Goal: Find specific page/section: Find specific page/section

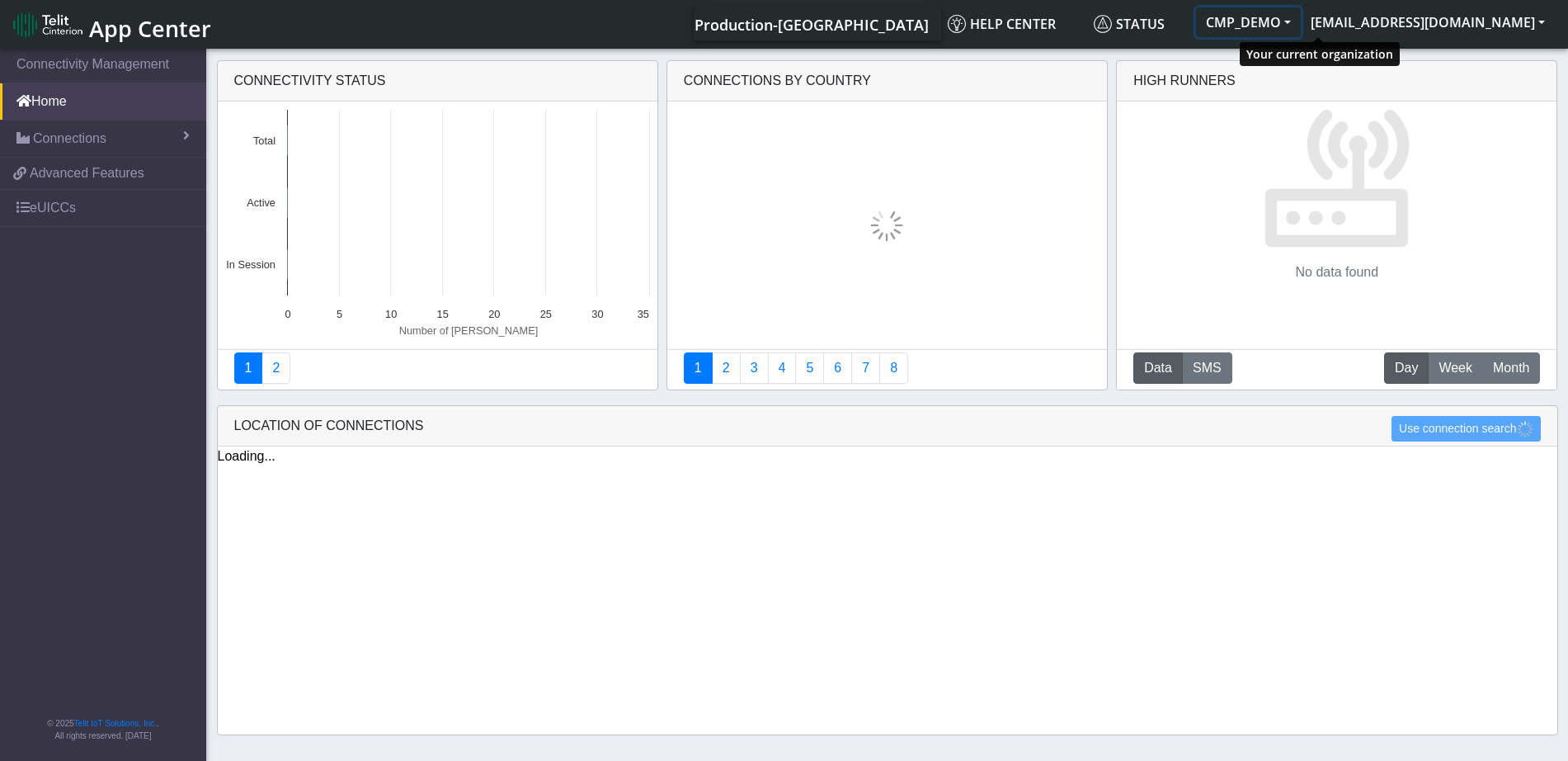
click at [1301, 19] on button "CMP_DEMO" at bounding box center [1248, 22] width 105 height 30
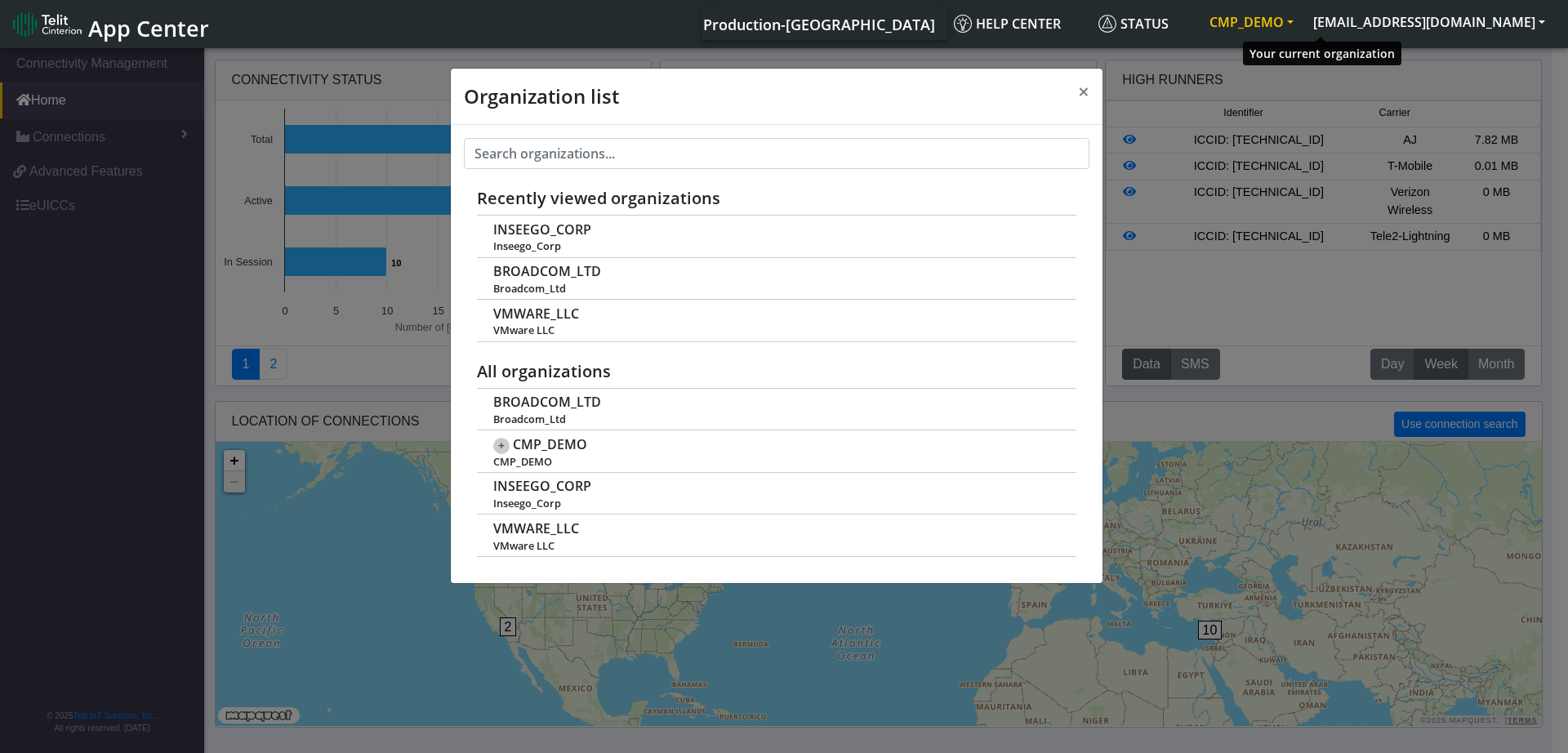
click at [1304, 24] on button "CMP_DEMO" at bounding box center [1251, 22] width 103 height 30
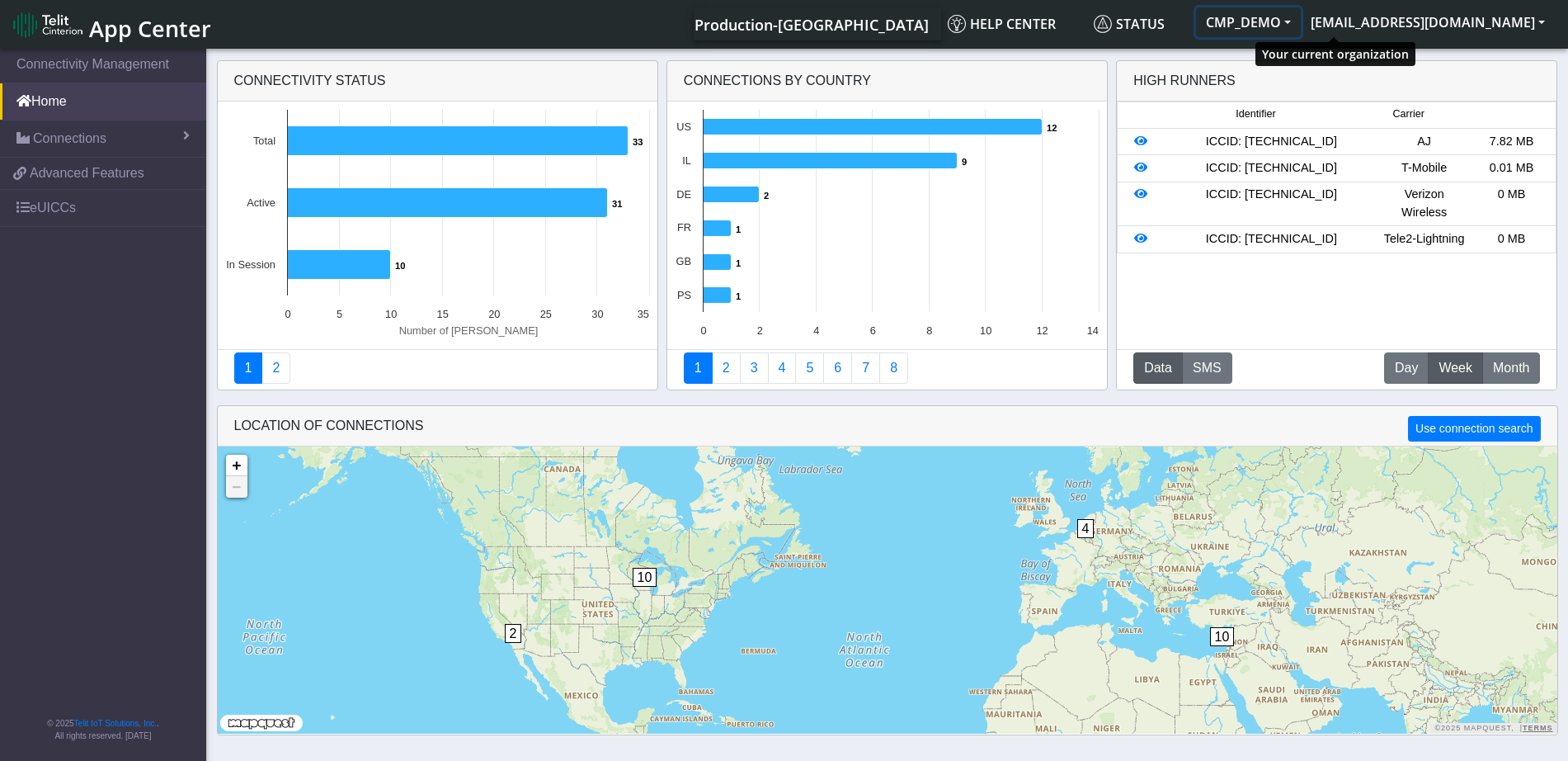
click at [1301, 19] on button "CMP_DEMO" at bounding box center [1248, 22] width 105 height 30
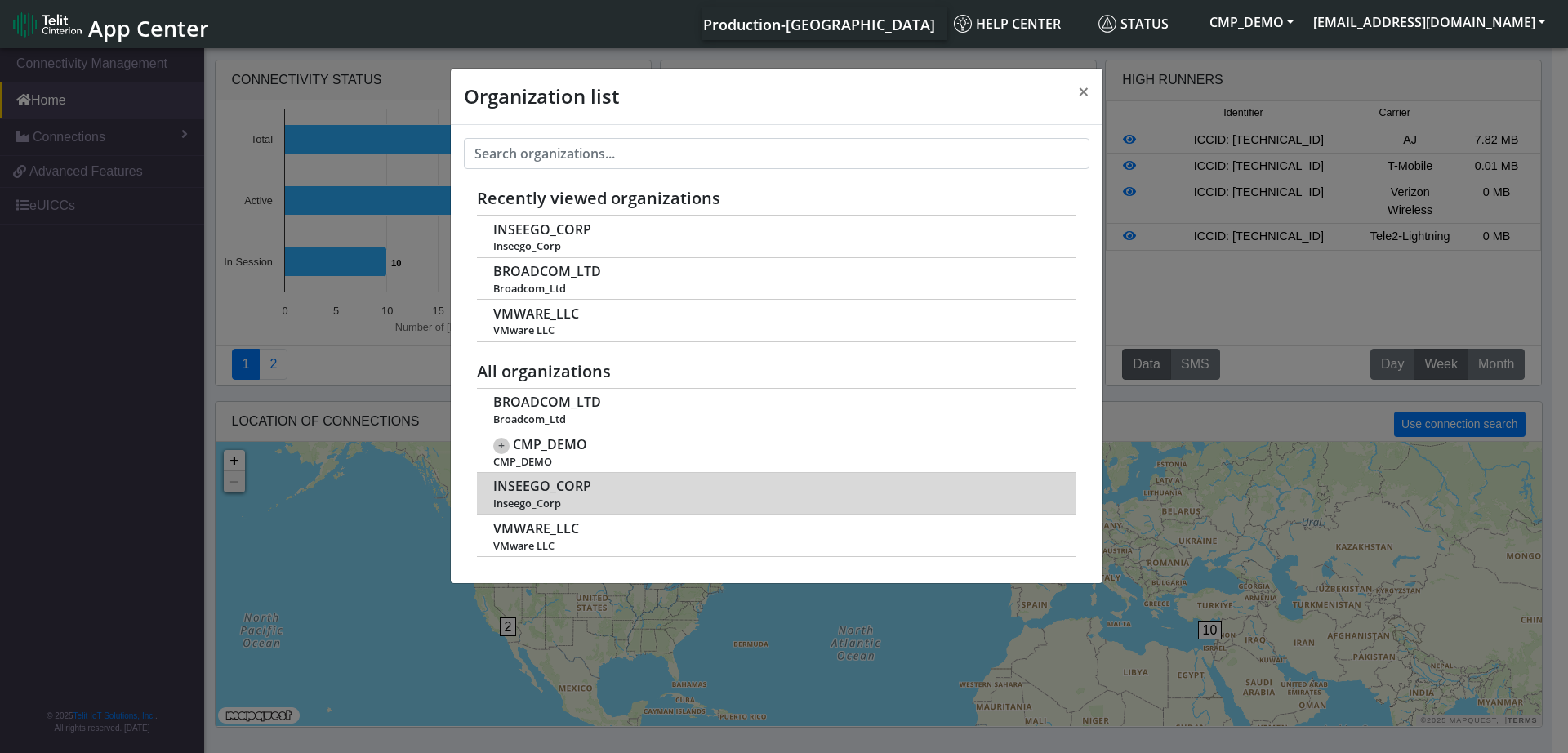
click at [529, 485] on span "INSEEGO_CORP" at bounding box center [542, 487] width 98 height 16
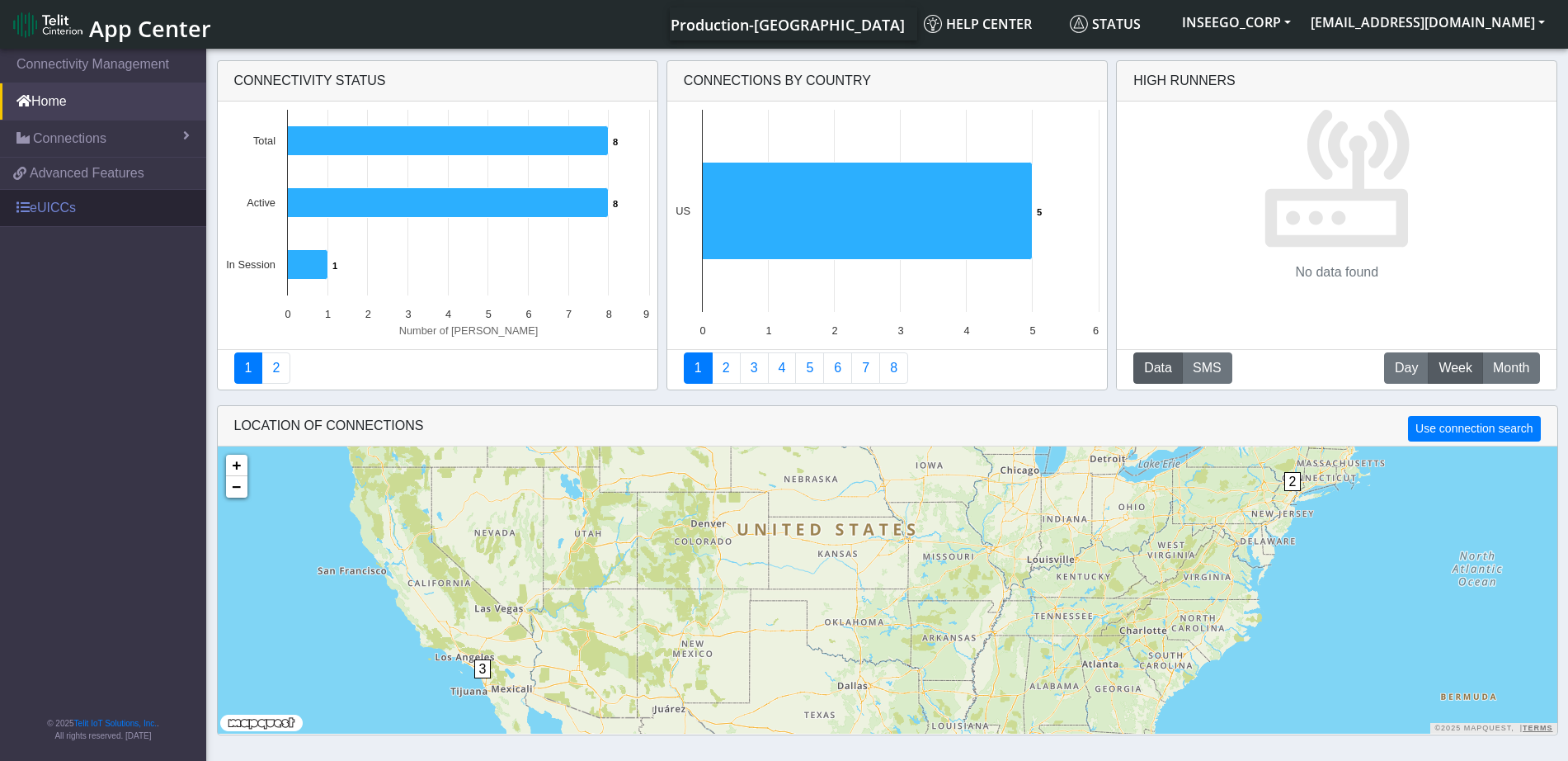
click at [53, 204] on link "eUICCs" at bounding box center [103, 208] width 206 height 36
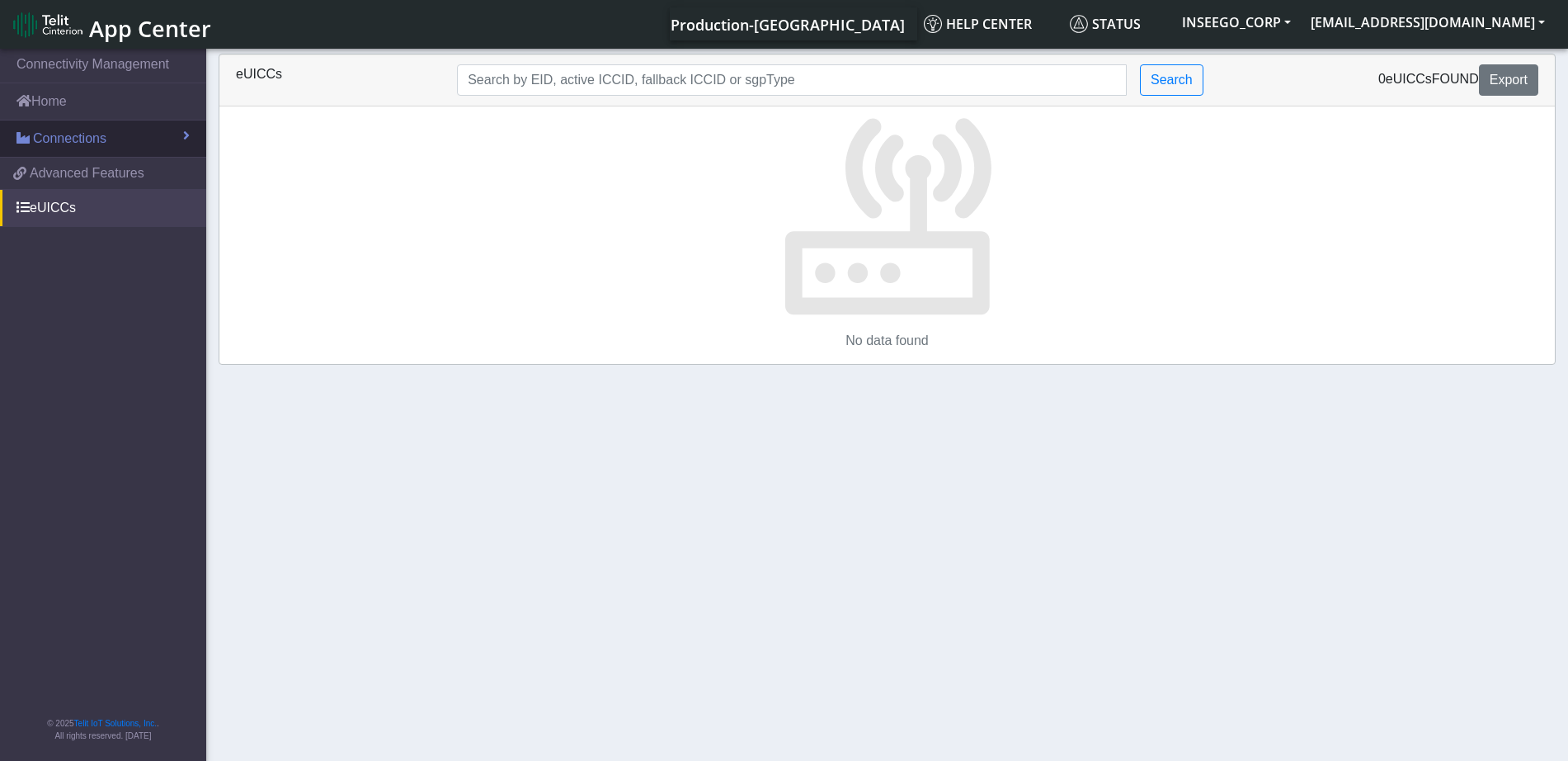
click at [109, 137] on link "Connections" at bounding box center [103, 138] width 206 height 36
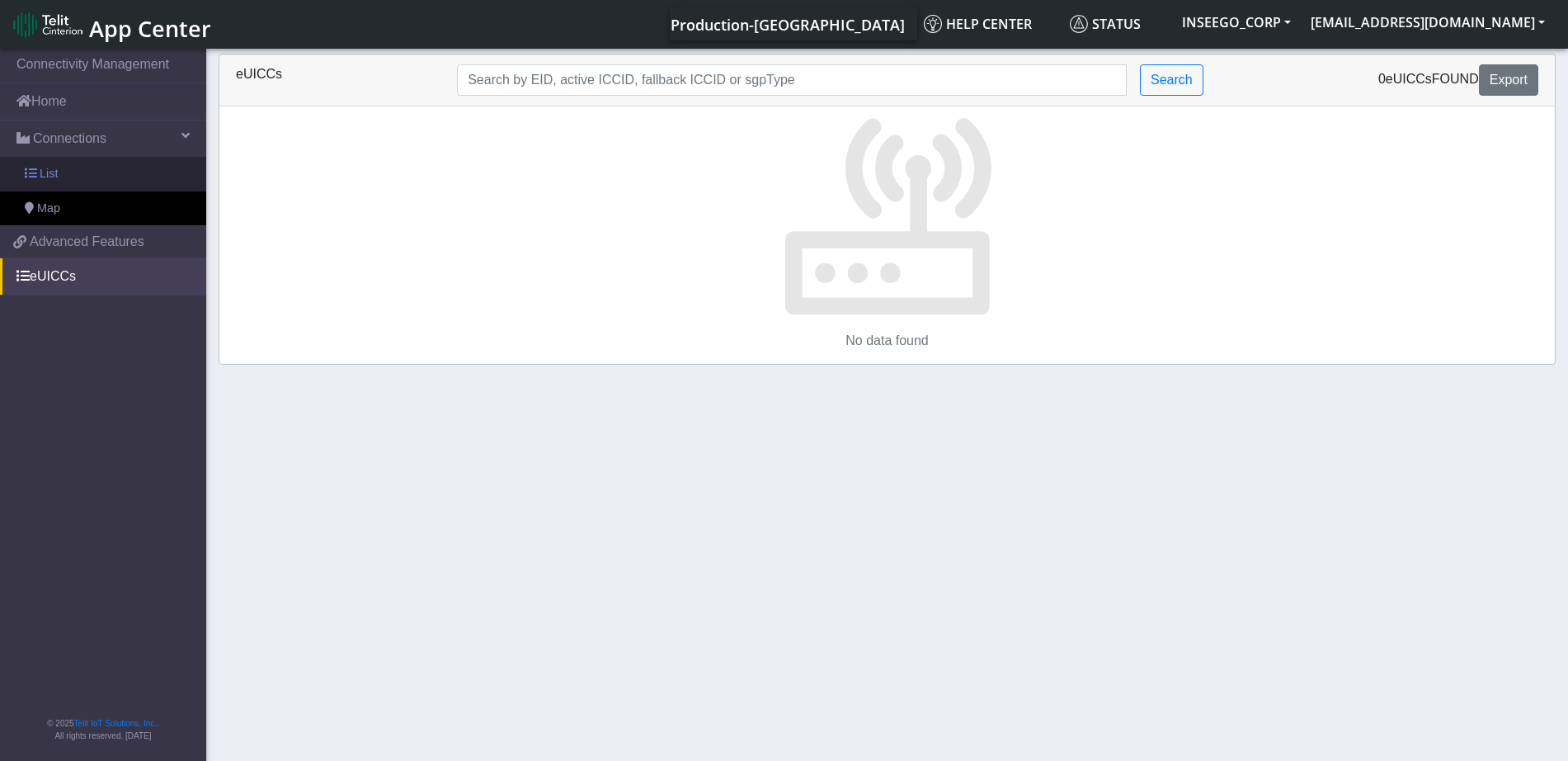
click at [113, 176] on link "List" at bounding box center [103, 173] width 206 height 35
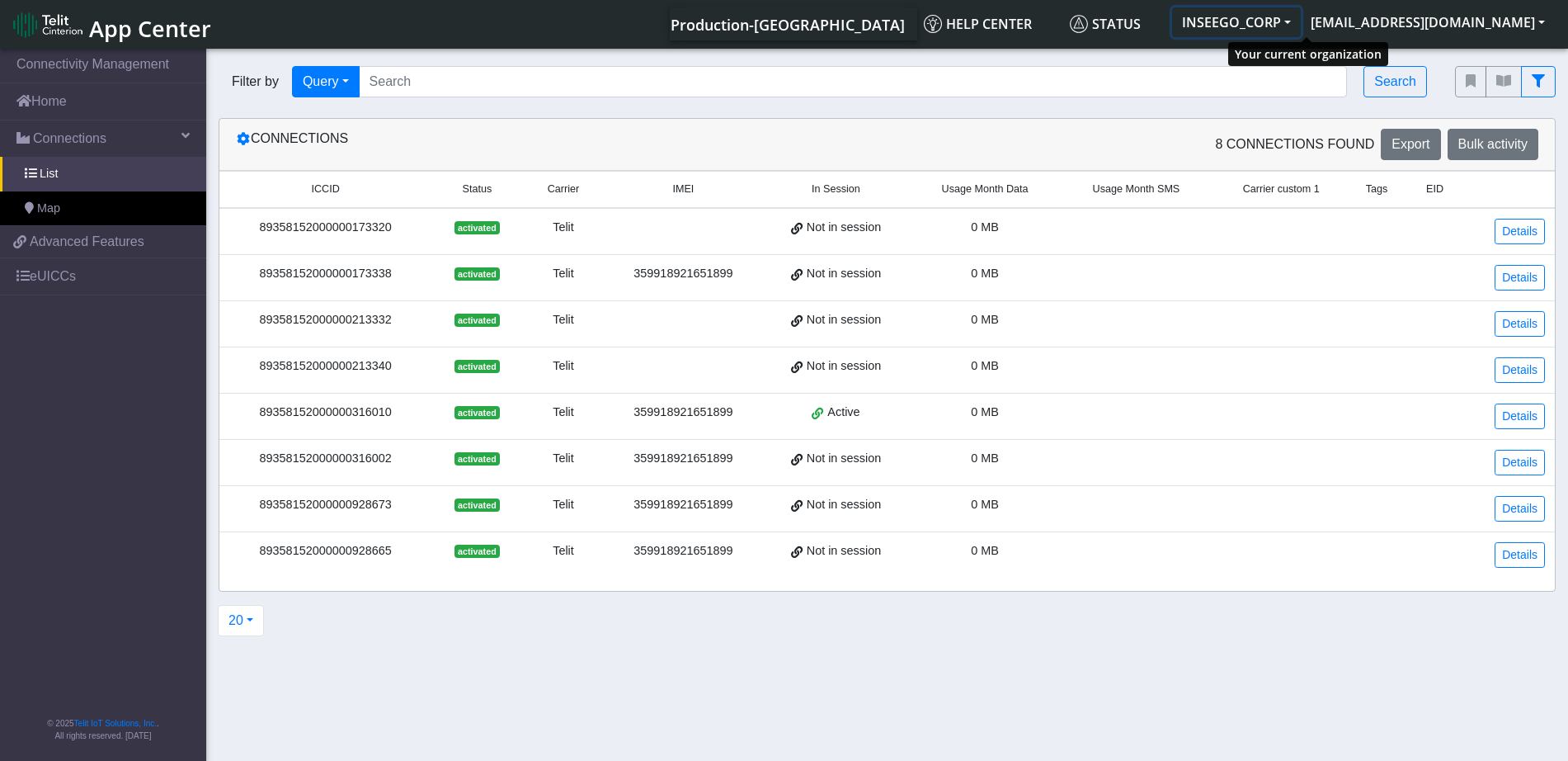
click at [1301, 30] on button "INSEEGO_CORP" at bounding box center [1236, 22] width 128 height 30
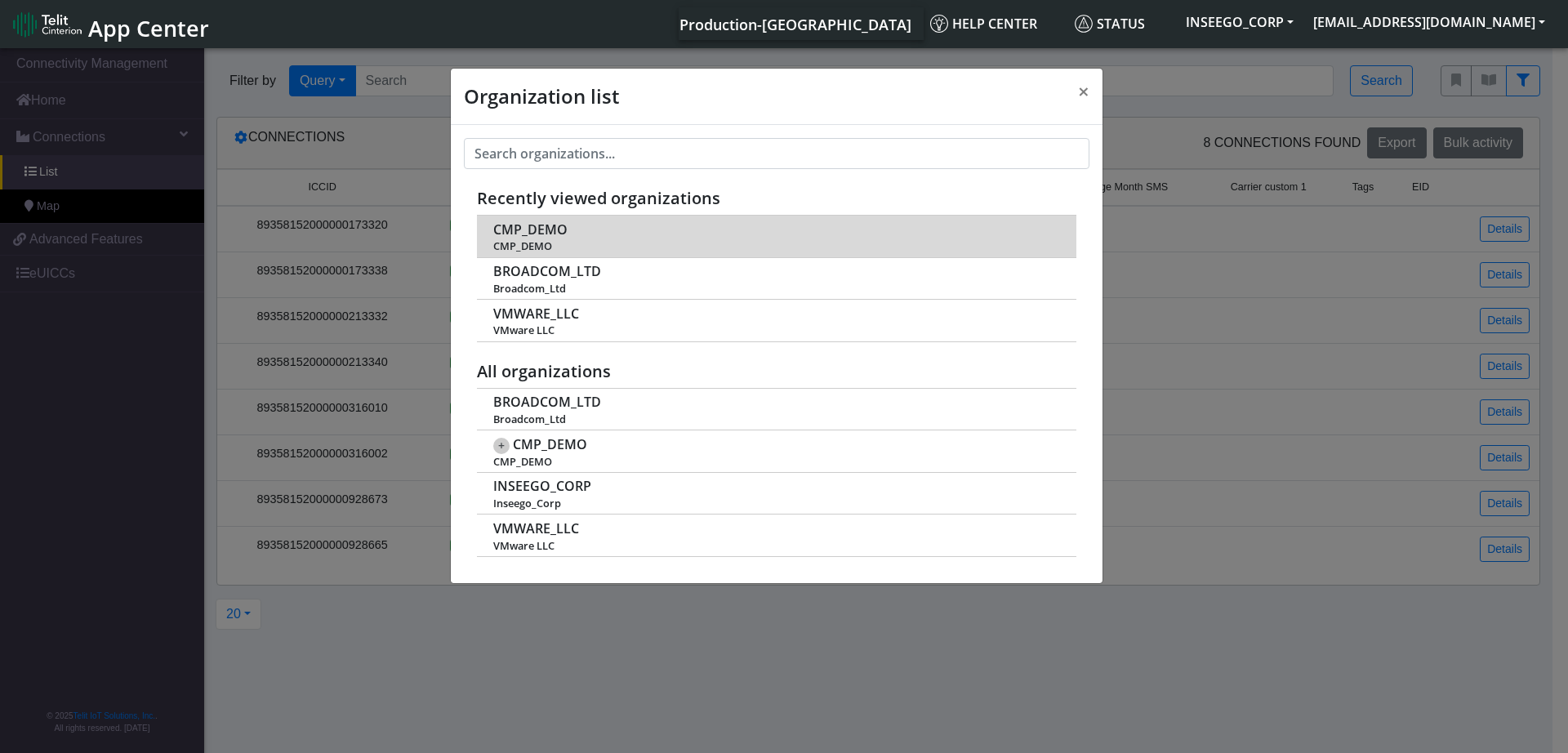
click at [525, 234] on span "CMP_DEMO" at bounding box center [530, 230] width 74 height 16
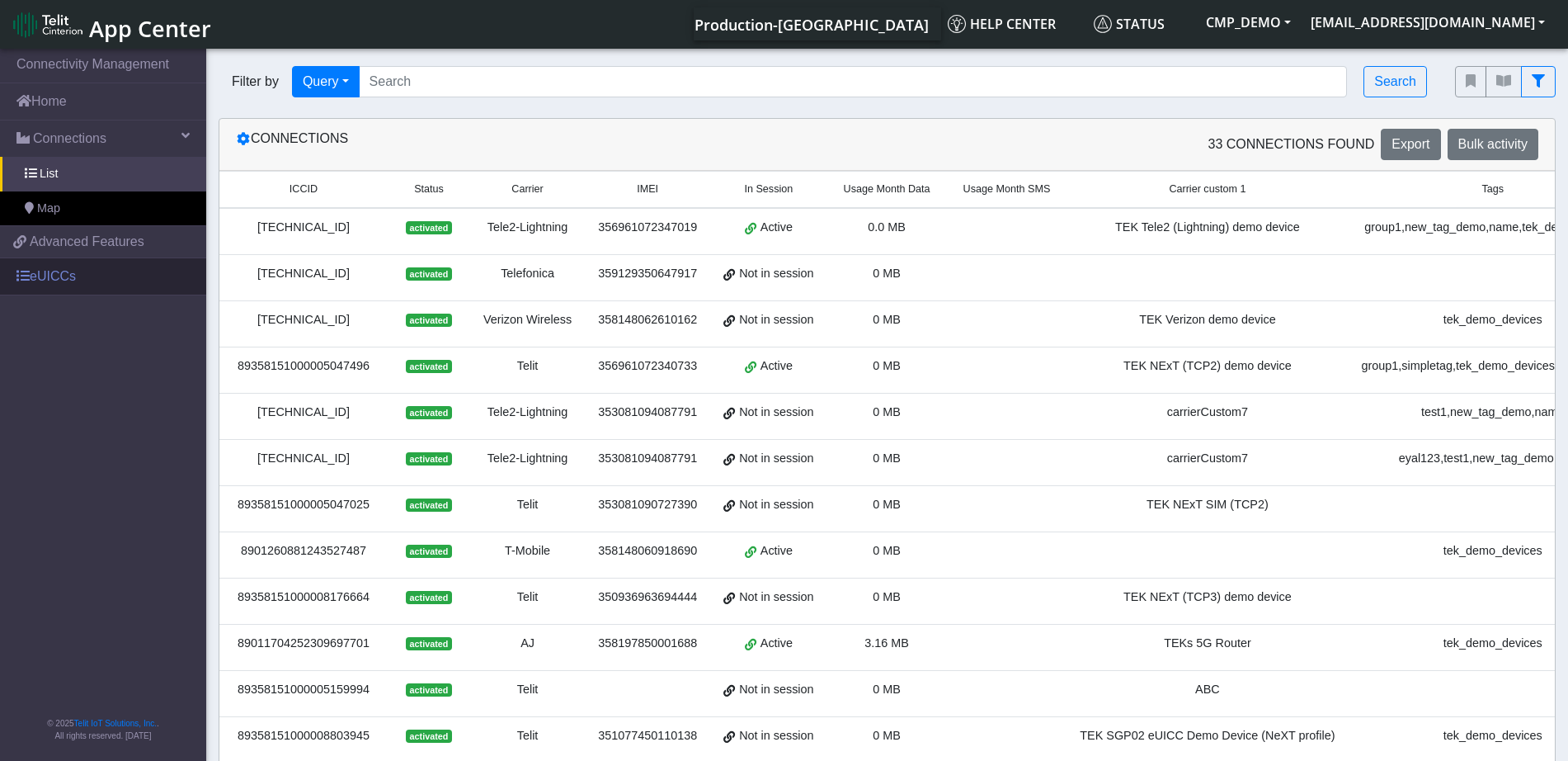
click at [41, 270] on link "eUICCs" at bounding box center [103, 276] width 206 height 36
